Goal: Check status: Check status

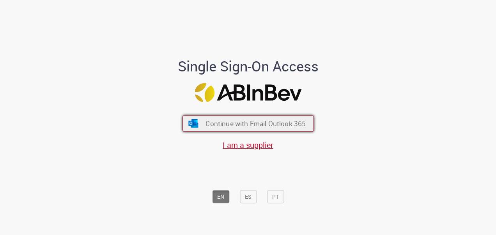
click at [254, 121] on span "Continue with Email Outlook 365" at bounding box center [256, 123] width 100 height 9
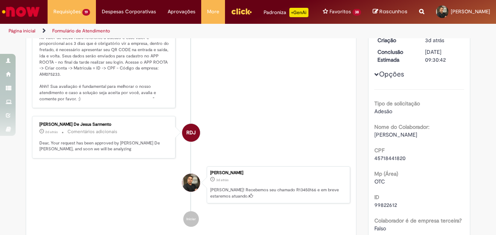
scroll to position [49, 0]
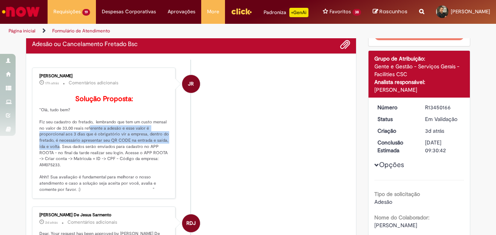
drag, startPoint x: 82, startPoint y: 145, endPoint x: 52, endPoint y: 165, distance: 35.8
click at [52, 165] on p "Solução Proposta: "Olá, tudo bem? Fiz seu cadastro do fretado, lembrando que te…" at bounding box center [104, 144] width 130 height 98
click at [163, 151] on p "Solução Proposta: "Olá, tudo bem? Fiz seu cadastro do fretado, lembrando que te…" at bounding box center [104, 144] width 130 height 98
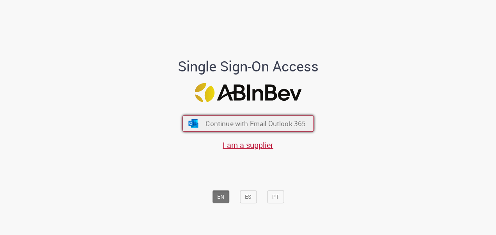
click at [287, 125] on span "Continue with Email Outlook 365" at bounding box center [256, 123] width 100 height 9
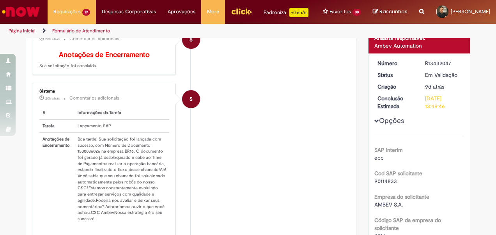
scroll to position [177, 0]
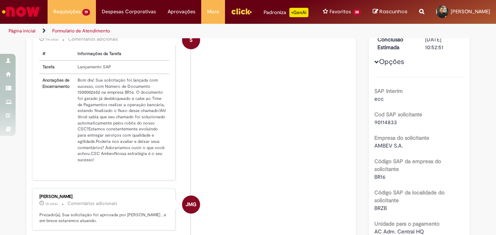
scroll to position [30, 0]
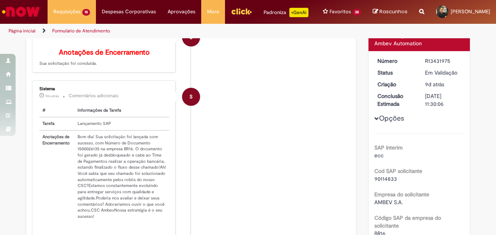
scroll to position [96, 0]
click at [86, 158] on td "Bom dia! Sua solicitação foi lançada com sucesso, com Número de Documento 15000…" at bounding box center [121, 176] width 95 height 92
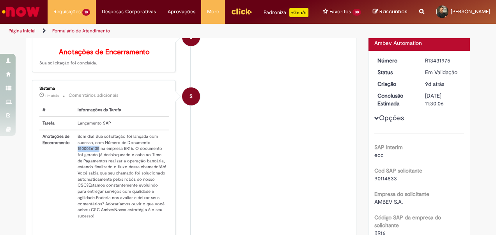
click at [86, 158] on td "Bom dia! Sua solicitação foi lançada com sucesso, com Número de Documento 15000…" at bounding box center [121, 176] width 95 height 92
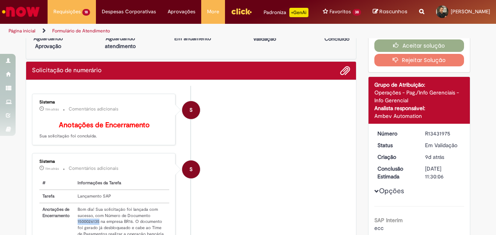
scroll to position [24, 0]
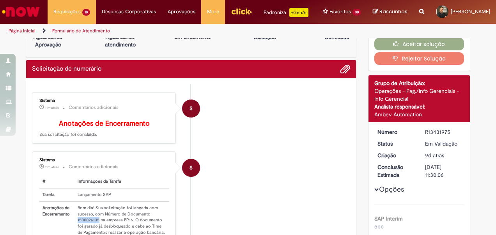
drag, startPoint x: 422, startPoint y: 138, endPoint x: 452, endPoint y: 138, distance: 29.3
click at [452, 136] on div "R13431975" at bounding box center [443, 132] width 36 height 8
copy div "R13431975"
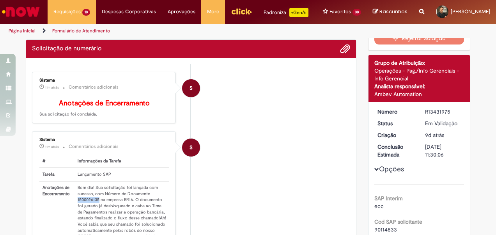
drag, startPoint x: 73, startPoint y: 210, endPoint x: 95, endPoint y: 210, distance: 22.2
click at [95, 210] on td "Bom dia! Sua solicitação foi lançada com sucesso, com Número de Documento 15000…" at bounding box center [121, 227] width 95 height 92
copy td "1500026135"
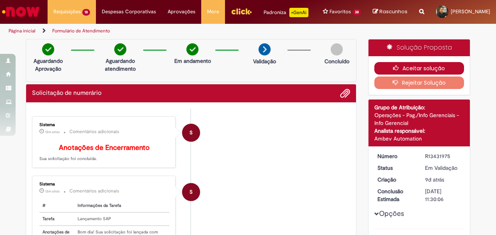
click at [427, 71] on button "Aceitar solução" at bounding box center [419, 68] width 90 height 12
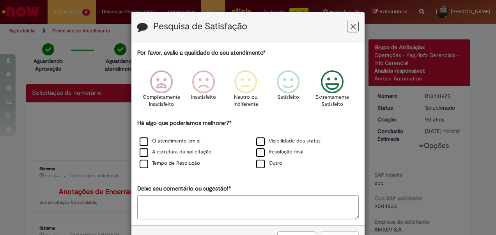
click at [324, 80] on icon "Feedback" at bounding box center [332, 81] width 29 height 23
click at [150, 140] on label "O atendimento em si" at bounding box center [170, 140] width 61 height 7
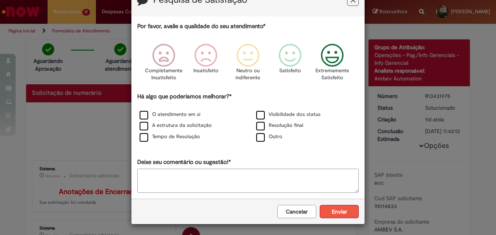
click at [335, 212] on button "Enviar" at bounding box center [339, 211] width 39 height 13
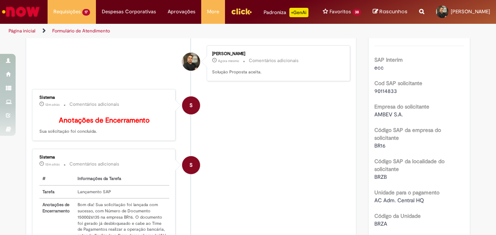
scroll to position [16, 0]
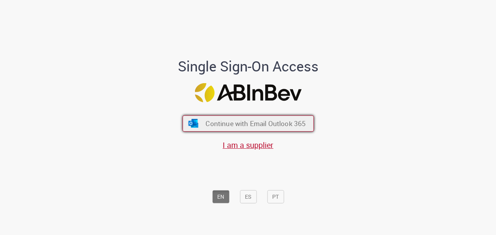
click at [285, 123] on span "Continue with Email Outlook 365" at bounding box center [256, 123] width 100 height 9
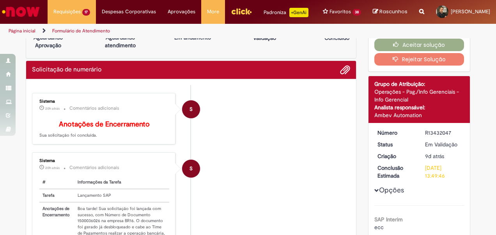
scroll to position [28, 0]
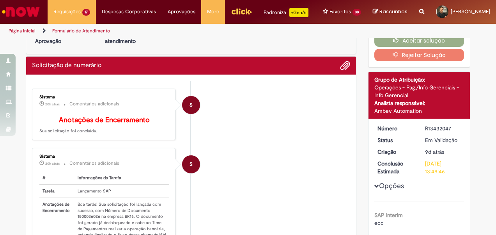
drag, startPoint x: 452, startPoint y: 134, endPoint x: 415, endPoint y: 135, distance: 36.7
click at [415, 124] on dl "Número R13432047 Status Em Validação Criação 9d atrás 9 dias atrás Conclusão Es…" at bounding box center [420, 124] width 96 height 0
copy dl "Número R13432047"
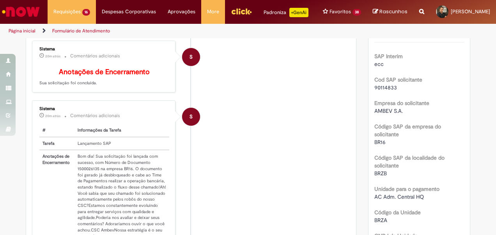
scroll to position [163, 0]
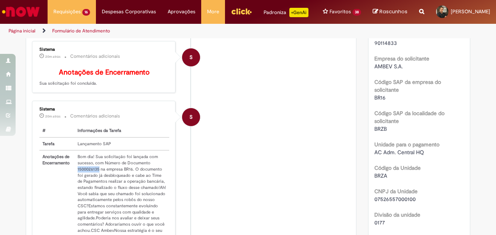
drag, startPoint x: 73, startPoint y: 179, endPoint x: 96, endPoint y: 179, distance: 22.2
click at [96, 179] on td "Bom dia! Sua solicitação foi lançada com sucesso, com Número de Documento 15000…" at bounding box center [121, 196] width 95 height 92
copy td "1500026135"
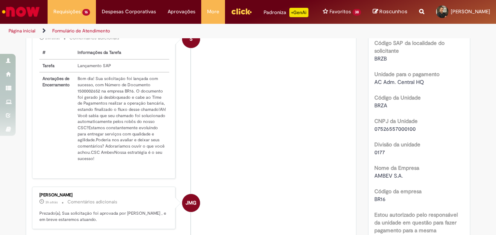
scroll to position [241, 0]
click at [74, 100] on td "Bom dia! Sua solicitação foi lançada com sucesso, com Número de Documento 15000…" at bounding box center [121, 118] width 95 height 92
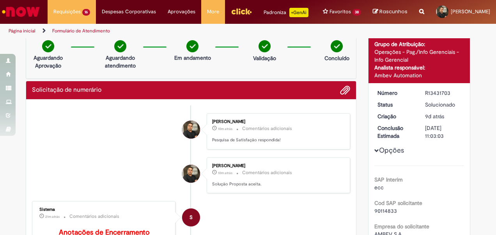
scroll to position [0, 0]
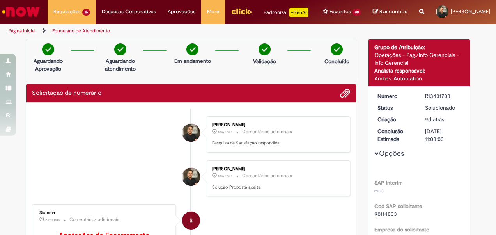
drag, startPoint x: 422, startPoint y: 100, endPoint x: 452, endPoint y: 101, distance: 29.3
click at [452, 100] on div "R13431703" at bounding box center [443, 96] width 36 height 8
copy div "R13431703"
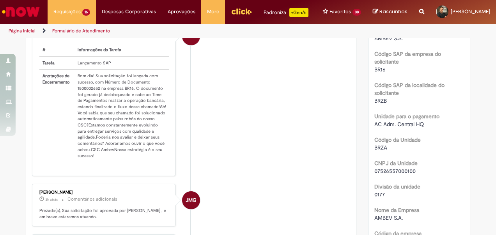
scroll to position [199, 0]
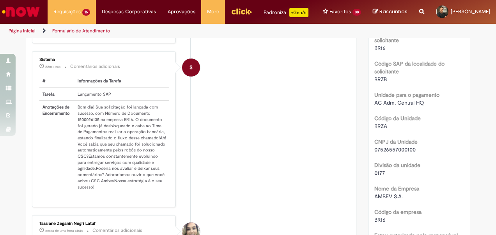
scroll to position [212, 0]
click at [84, 129] on td "Bom dia! Sua solicitação foi lançada com sucesso, com Número de Documento 15000…" at bounding box center [121, 147] width 95 height 92
copy td "1500026135"
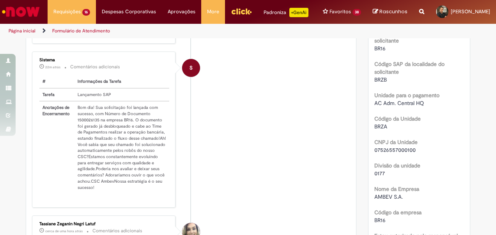
click at [86, 138] on td "Bom dia! Sua solicitação foi lançada com sucesso, com Número de Documento 15000…" at bounding box center [121, 147] width 95 height 92
click at [84, 130] on td "Bom dia! Sua solicitação foi lançada com sucesso, com Número de Documento 15000…" at bounding box center [121, 147] width 95 height 92
copy td "1500026135"
